Goal: Information Seeking & Learning: Find specific page/section

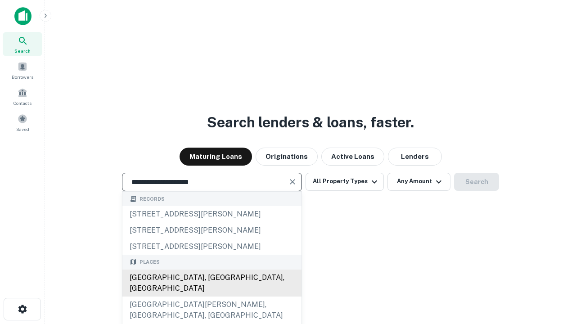
click at [211, 296] on div "[GEOGRAPHIC_DATA], [GEOGRAPHIC_DATA], [GEOGRAPHIC_DATA]" at bounding box center [211, 282] width 179 height 27
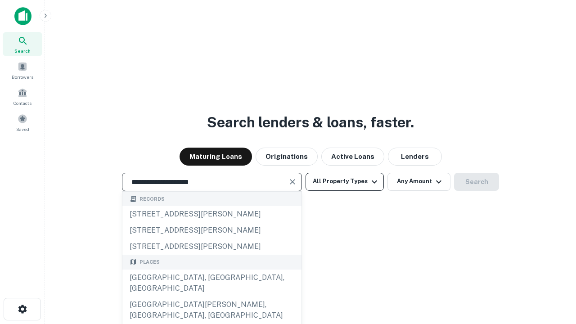
click at [345, 181] on button "All Property Types" at bounding box center [344, 182] width 78 height 18
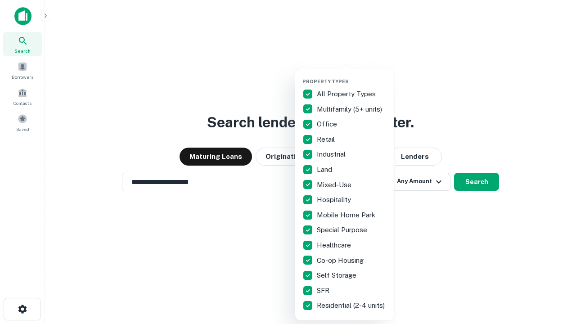
type input "**********"
click at [352, 76] on button "button" at bounding box center [351, 76] width 99 height 0
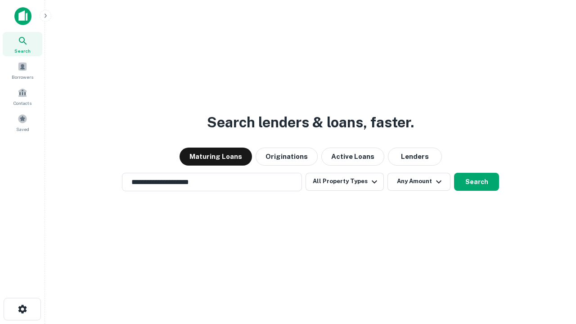
scroll to position [14, 0]
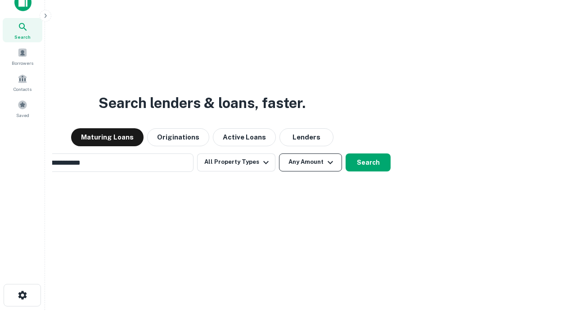
click at [279, 153] on button "Any Amount" at bounding box center [310, 162] width 63 height 18
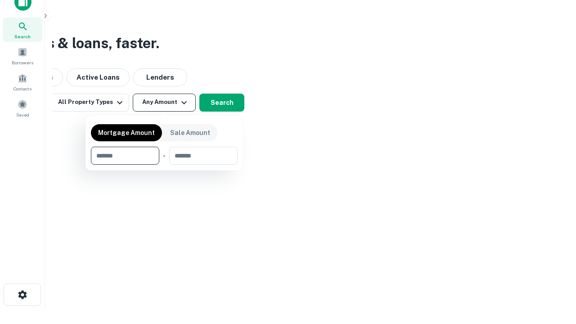
type input "*******"
click at [164, 165] on button "button" at bounding box center [164, 165] width 147 height 0
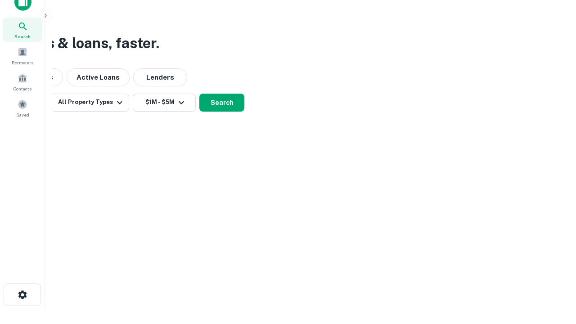
scroll to position [14, 0]
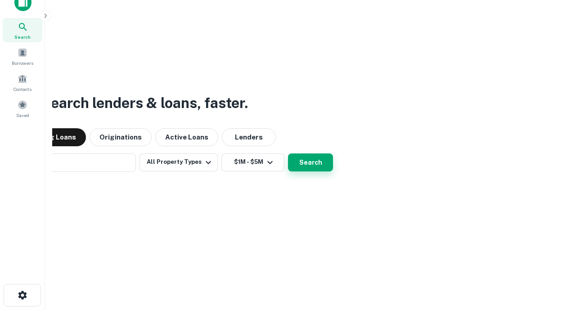
click at [288, 153] on button "Search" at bounding box center [310, 162] width 45 height 18
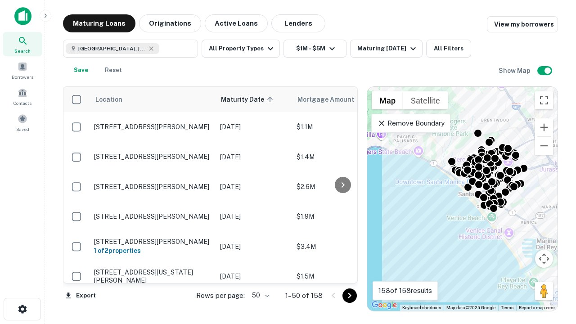
click at [259, 295] on body "Search Borrowers Contacts Saved Maturing Loans Originations Active Loans Lender…" at bounding box center [288, 162] width 576 height 324
click at [260, 273] on li "25" at bounding box center [260, 273] width 26 height 16
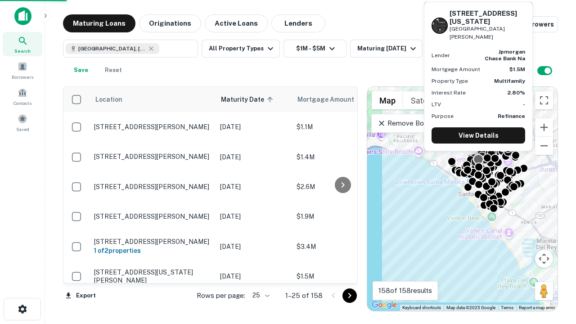
click at [349, 295] on icon "Go to next page" at bounding box center [349, 295] width 11 height 11
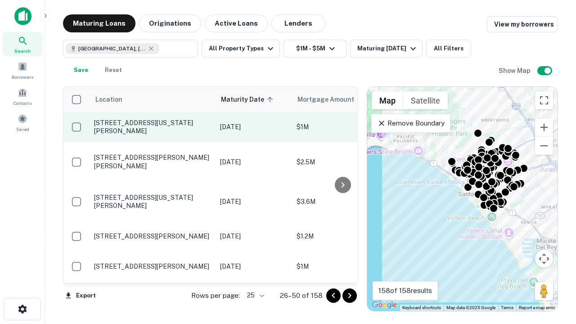
click at [152, 127] on p "[STREET_ADDRESS][US_STATE][PERSON_NAME]" at bounding box center [152, 127] width 117 height 16
